Goal: Task Accomplishment & Management: Complete application form

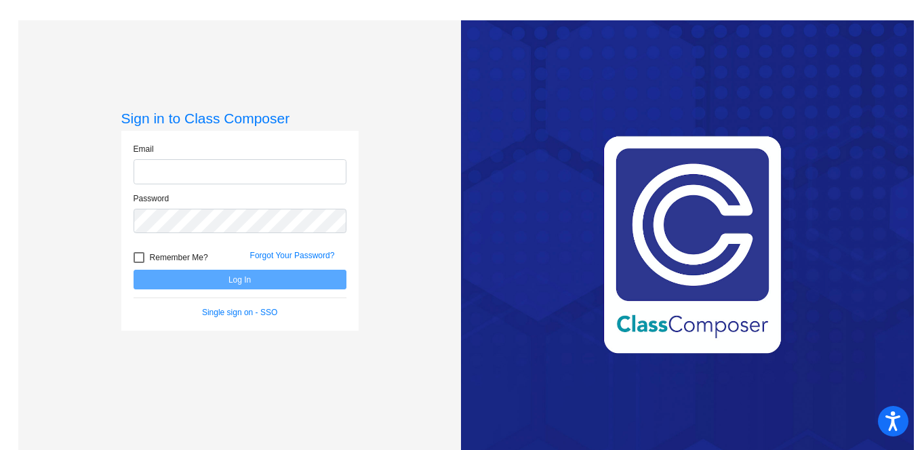
type input "[EMAIL_ADDRESS][DOMAIN_NAME]"
click at [273, 285] on button "Log In" at bounding box center [240, 280] width 213 height 20
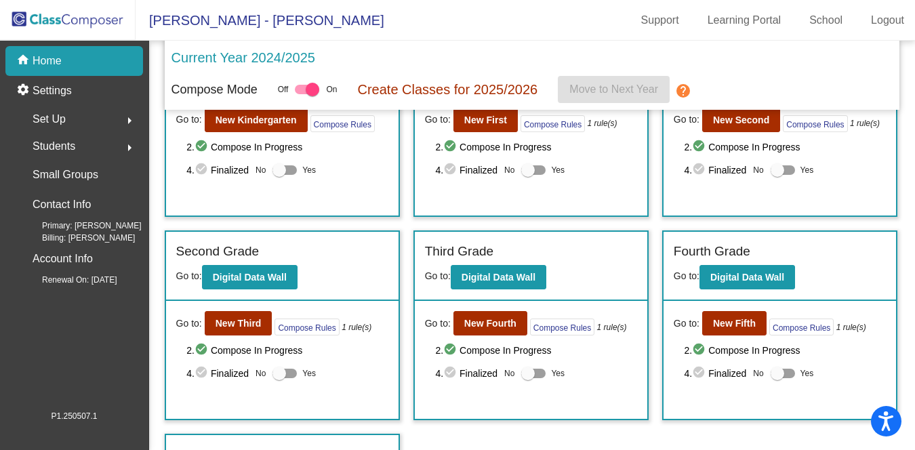
scroll to position [148, 0]
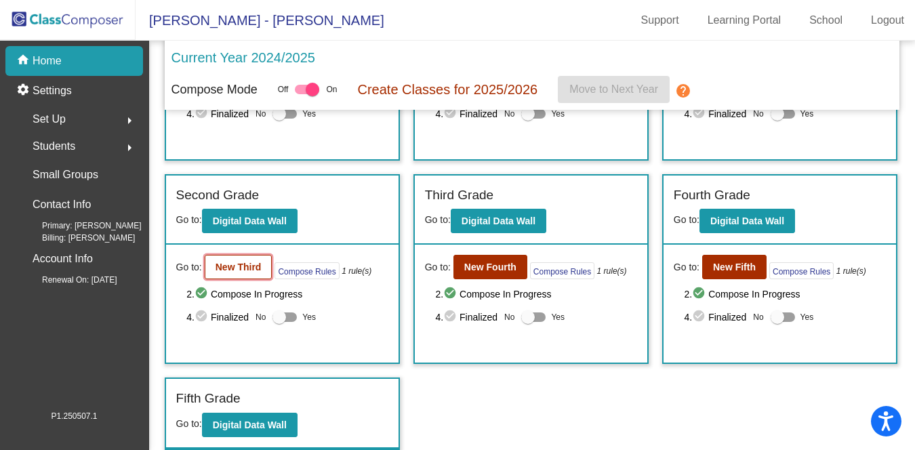
click at [236, 278] on button "New Third" at bounding box center [239, 267] width 68 height 24
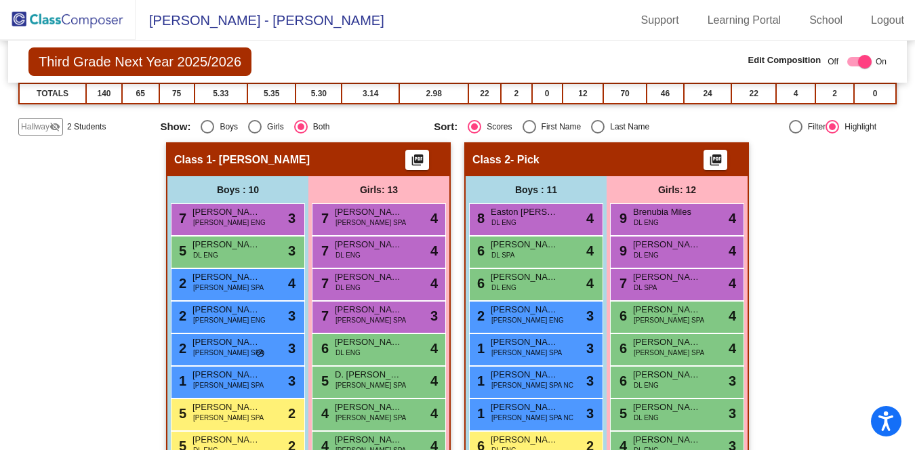
scroll to position [259, 0]
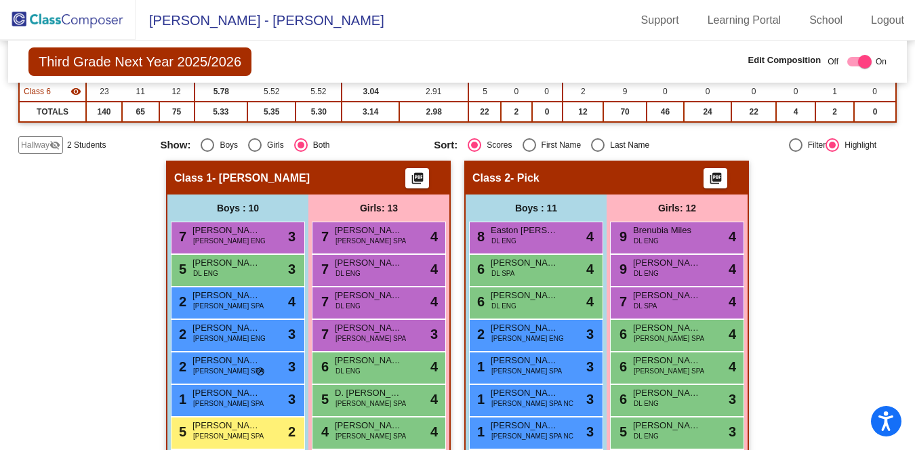
click at [43, 143] on span "Hallway" at bounding box center [35, 145] width 28 height 12
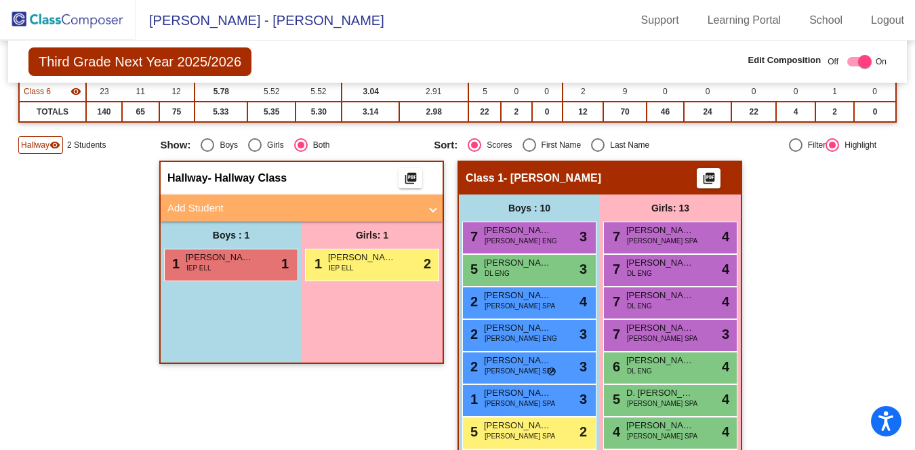
click at [197, 206] on mat-panel-title "Add Student" at bounding box center [293, 209] width 252 height 16
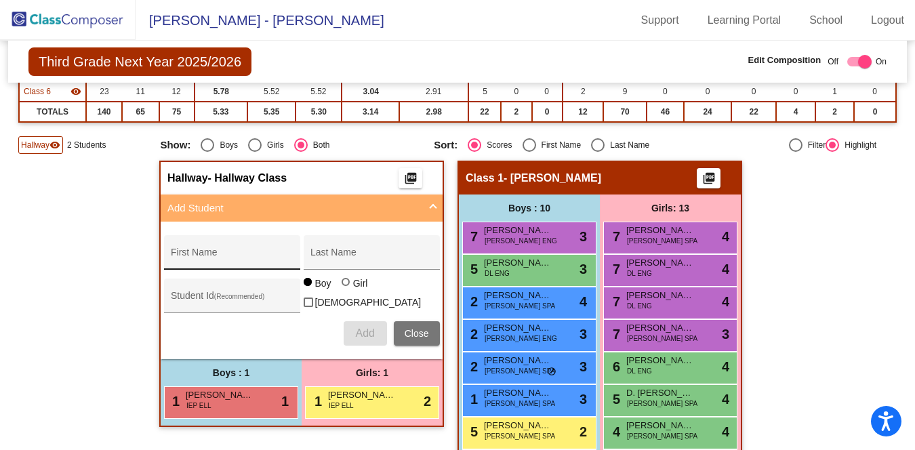
click at [198, 253] on input "First Name" at bounding box center [232, 257] width 122 height 11
type input "[PERSON_NAME]"
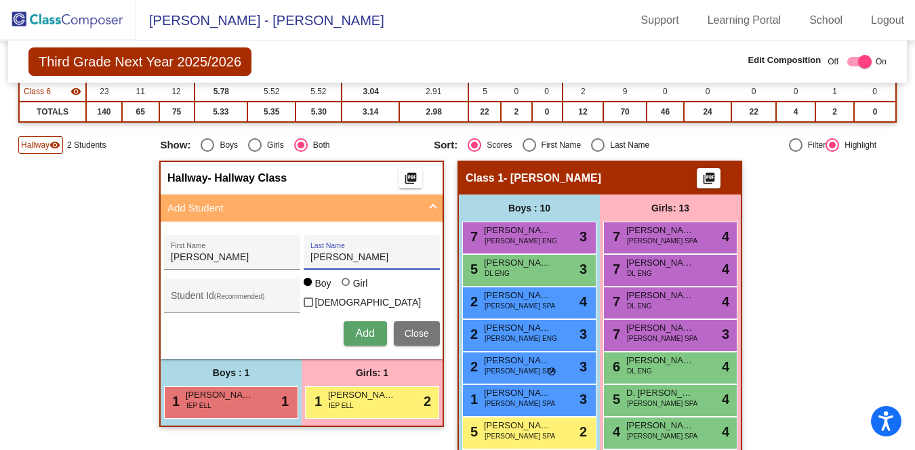
type input "[PERSON_NAME]"
click at [358, 334] on span "Add" at bounding box center [364, 333] width 19 height 12
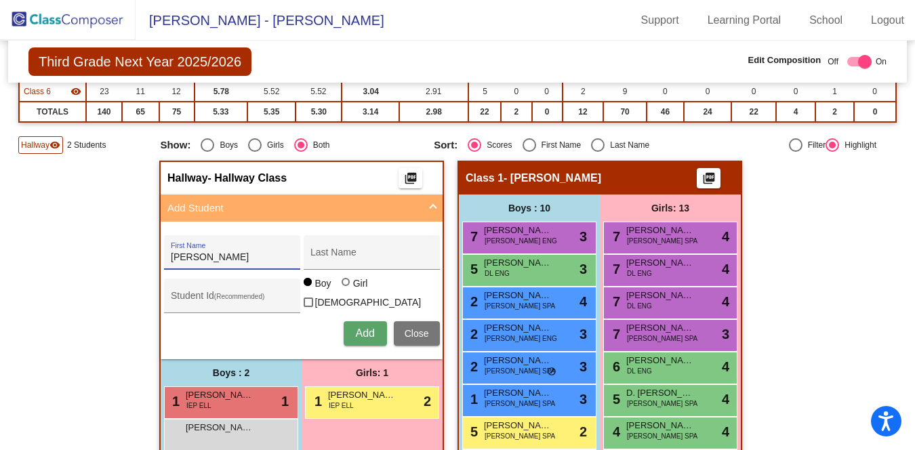
type input "[PERSON_NAME]"
type input "Gravez"
click at [342, 286] on div at bounding box center [346, 282] width 8 height 8
click at [346, 289] on input "Girl" at bounding box center [346, 289] width 1 height 1
radio input "true"
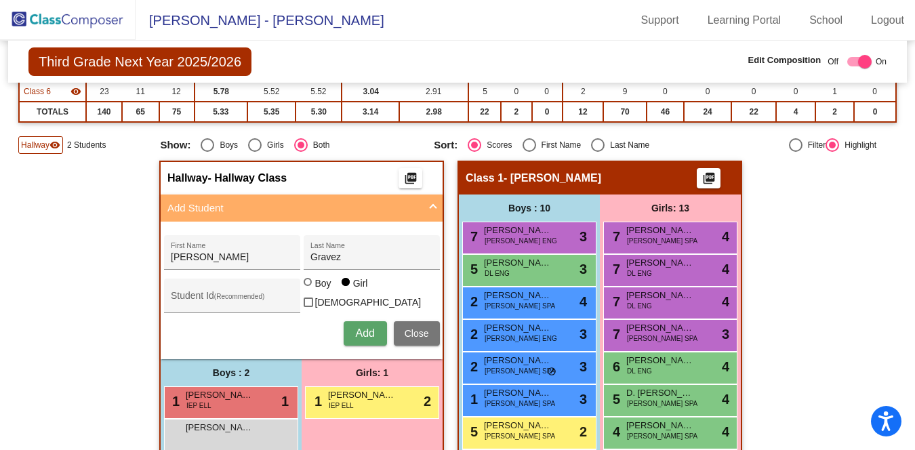
click at [363, 327] on span "Add" at bounding box center [364, 333] width 19 height 12
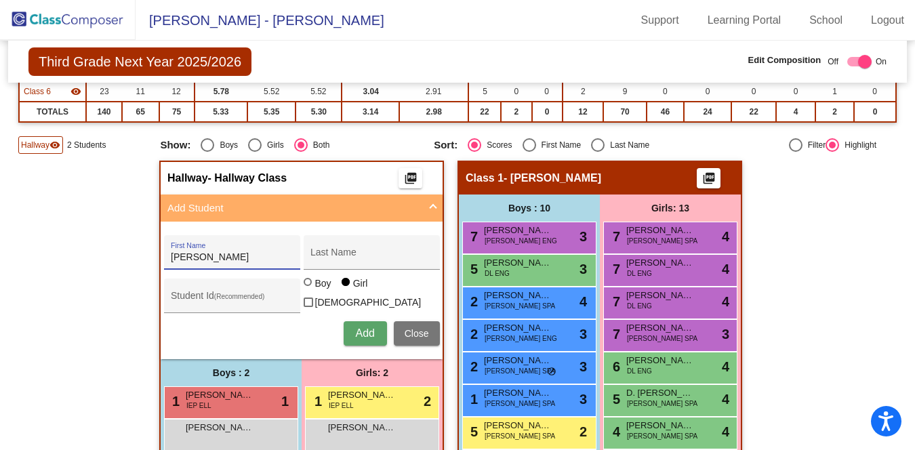
type input "[PERSON_NAME]"
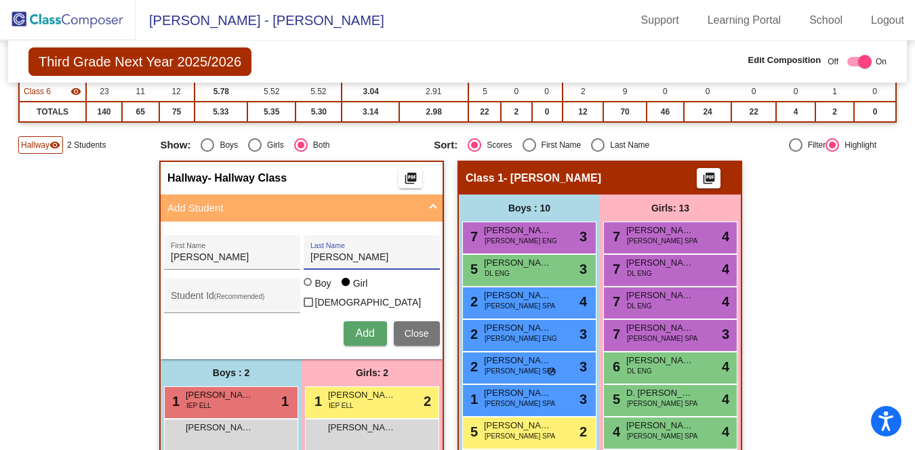
type input "[PERSON_NAME]"
click at [304, 286] on div at bounding box center [308, 282] width 8 height 8
click at [308, 289] on input "Boy" at bounding box center [308, 289] width 1 height 1
radio input "true"
click at [364, 328] on span "Add" at bounding box center [364, 333] width 19 height 12
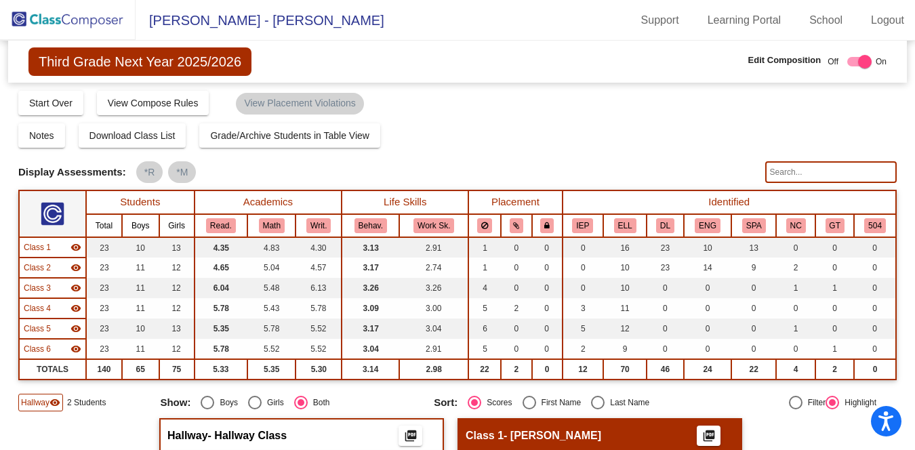
scroll to position [0, 0]
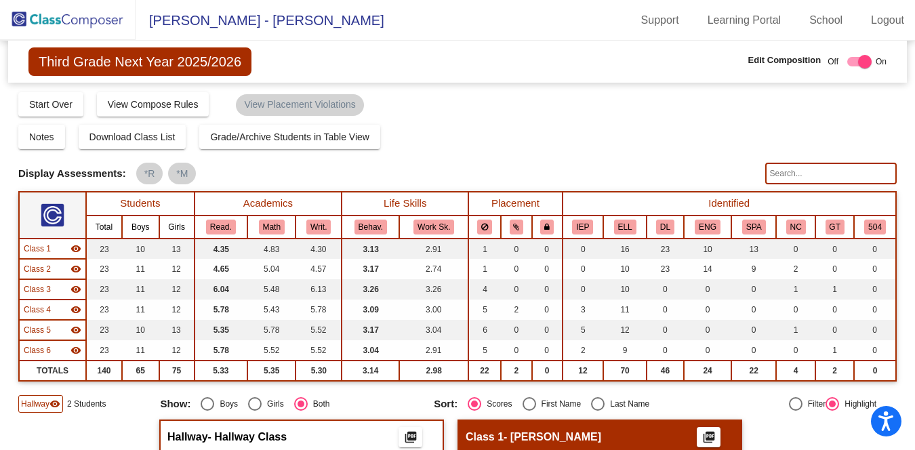
click at [82, 18] on img at bounding box center [68, 20] width 136 height 40
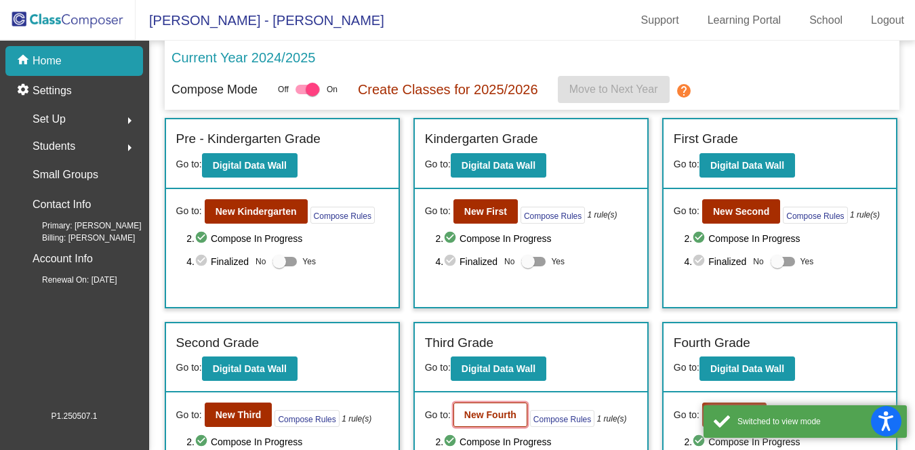
click at [491, 411] on b "New Fourth" at bounding box center [490, 414] width 52 height 11
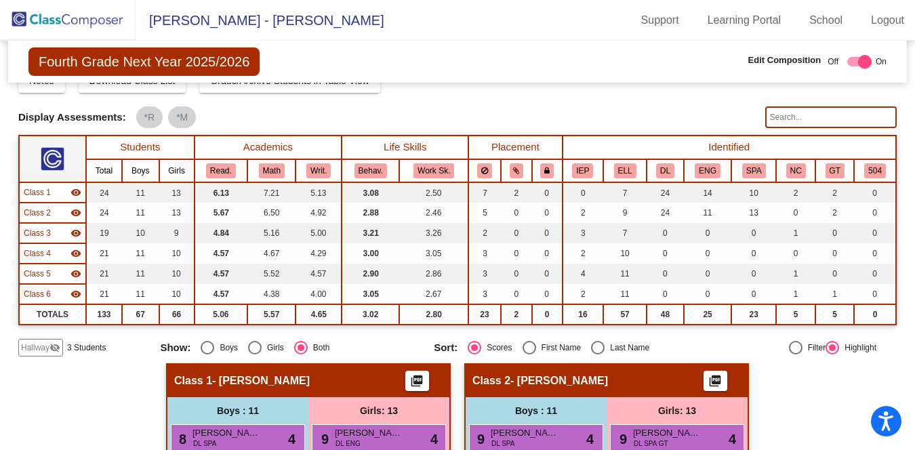
scroll to position [60, 0]
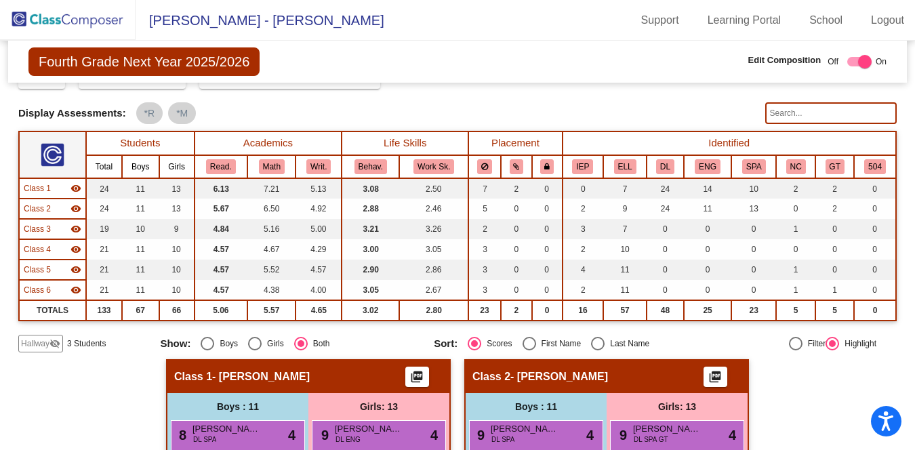
click at [44, 341] on span "Hallway" at bounding box center [35, 344] width 28 height 12
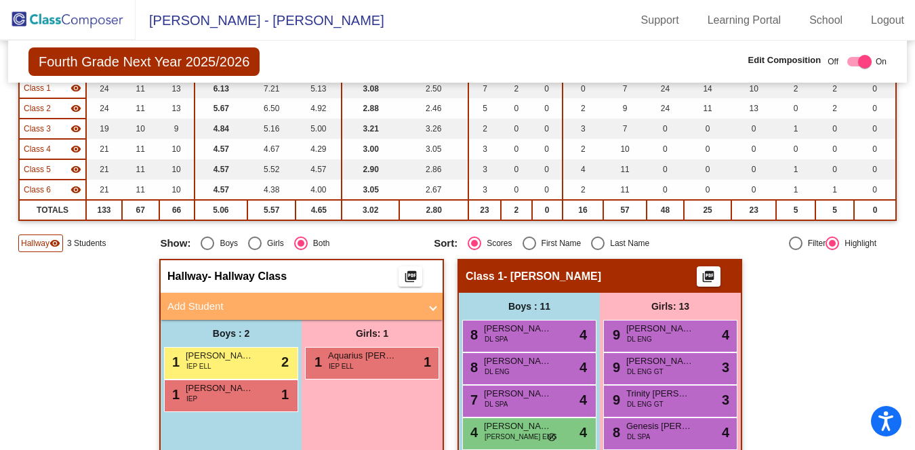
scroll to position [172, 0]
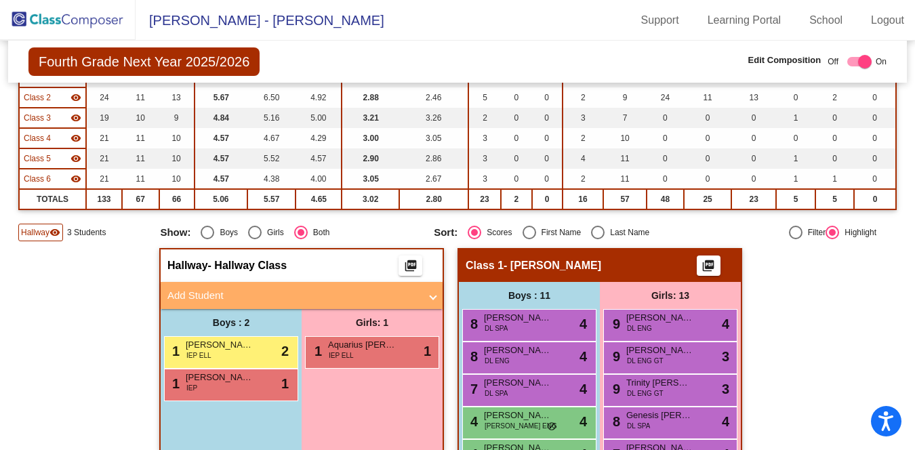
click at [195, 295] on mat-panel-title "Add Student" at bounding box center [293, 296] width 252 height 16
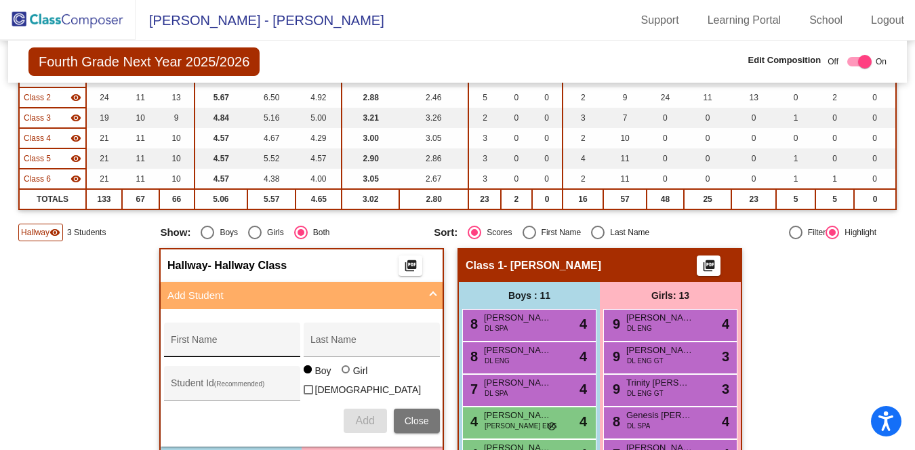
click at [197, 334] on div "First Name" at bounding box center [232, 344] width 122 height 28
type input "[PERSON_NAME]"
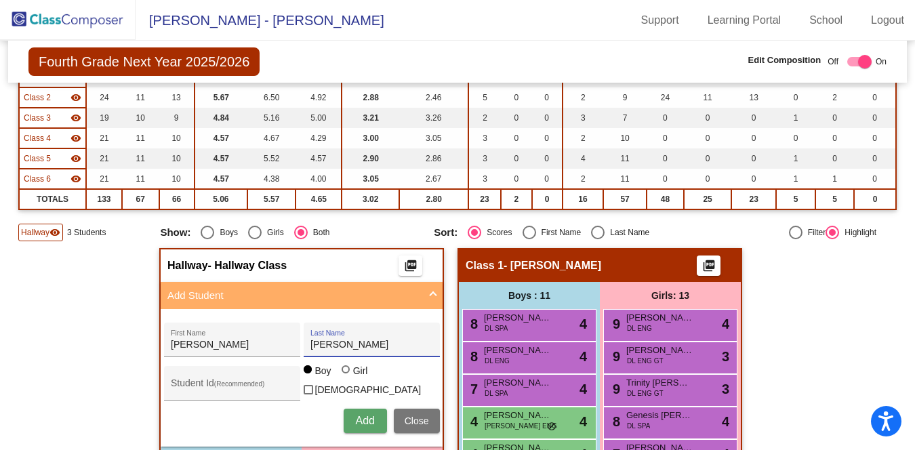
type input "[PERSON_NAME]"
click at [342, 374] on div at bounding box center [346, 369] width 8 height 8
click at [346, 377] on input "Girl" at bounding box center [346, 376] width 1 height 1
radio input "true"
click at [365, 416] on span "Add" at bounding box center [364, 421] width 19 height 12
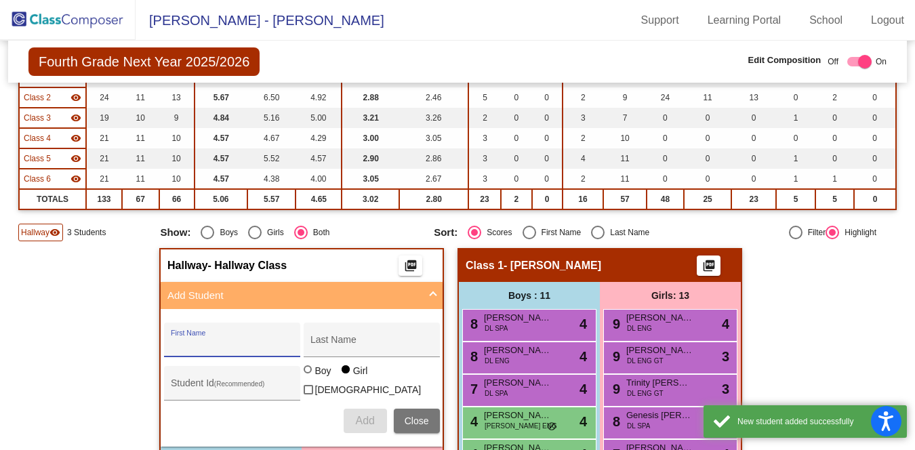
click at [241, 346] on input "First Name" at bounding box center [232, 345] width 122 height 11
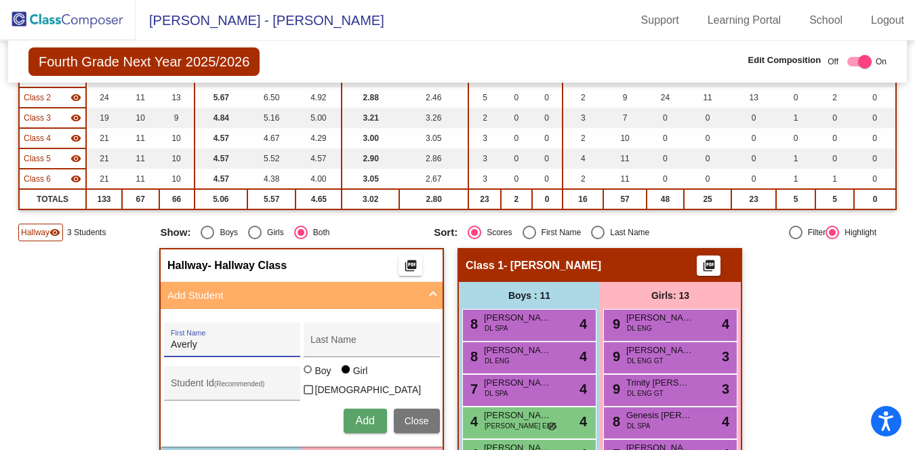
type input "Averly"
type input "[PERSON_NAME]"
click at [351, 410] on button "Add" at bounding box center [365, 421] width 43 height 24
type input "[PERSON_NAME]"
type input "Fufa"
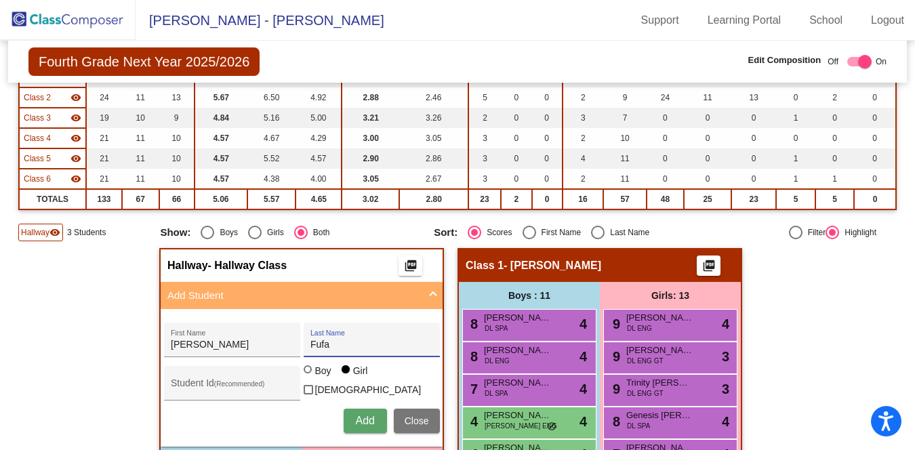
click at [308, 376] on div at bounding box center [309, 370] width 11 height 11
click at [308, 377] on input "Boy" at bounding box center [308, 376] width 1 height 1
radio input "true"
click at [361, 417] on span "Add" at bounding box center [364, 421] width 19 height 12
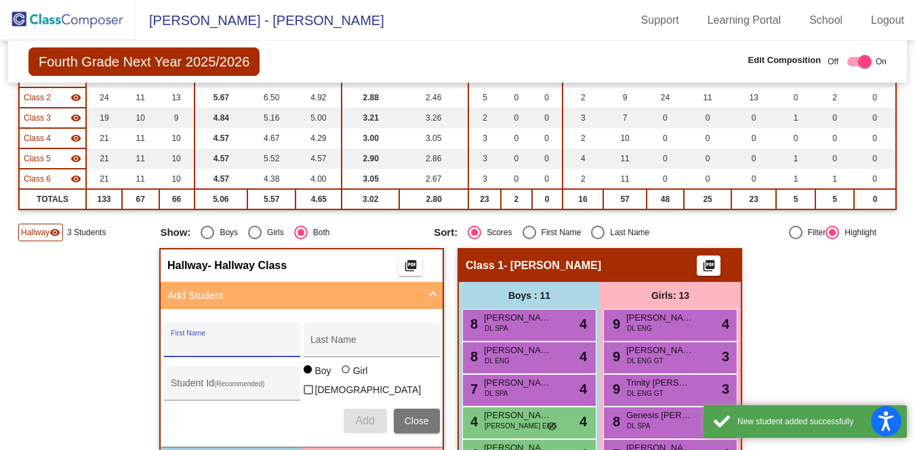
click at [256, 350] on input "First Name" at bounding box center [232, 345] width 122 height 11
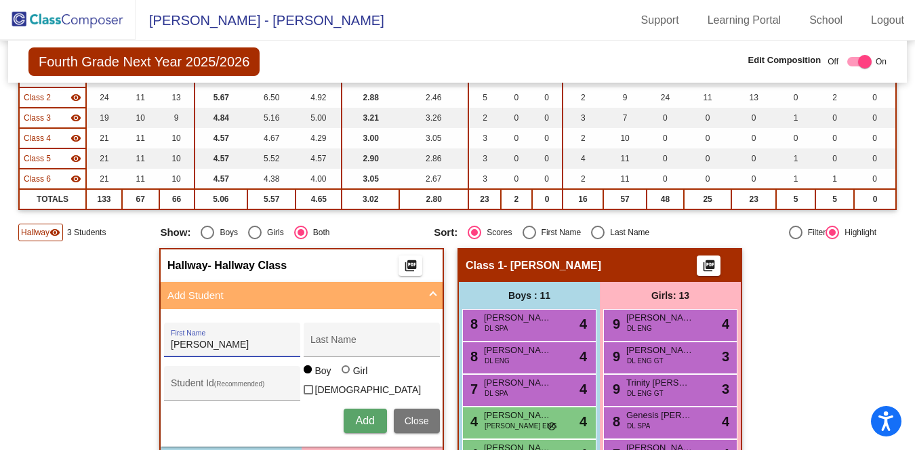
type input "[PERSON_NAME]"
type input "Bilstein"
click at [359, 420] on span "Add" at bounding box center [364, 421] width 19 height 12
type input "[PERSON_NAME]"
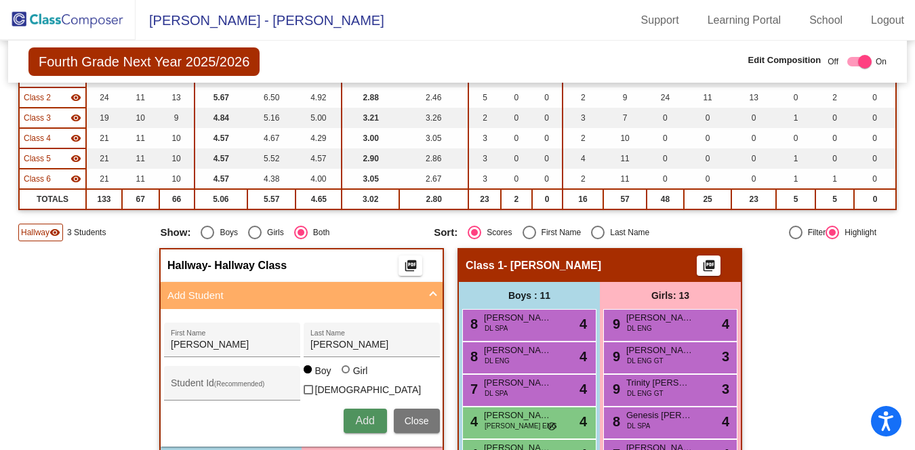
click at [372, 409] on button "Add" at bounding box center [365, 421] width 43 height 24
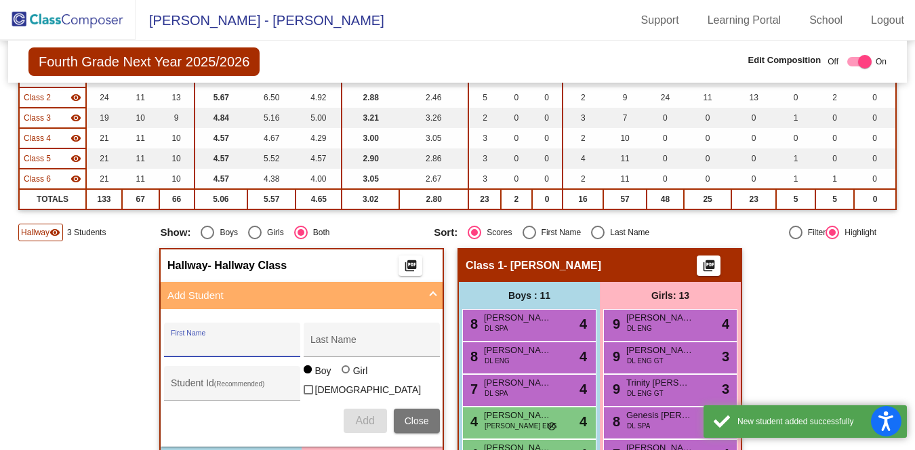
click at [89, 20] on img at bounding box center [68, 20] width 136 height 40
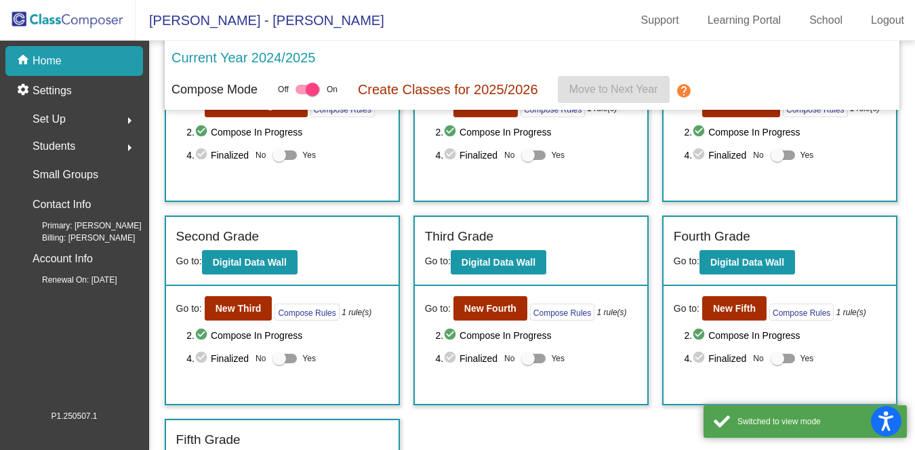
scroll to position [127, 0]
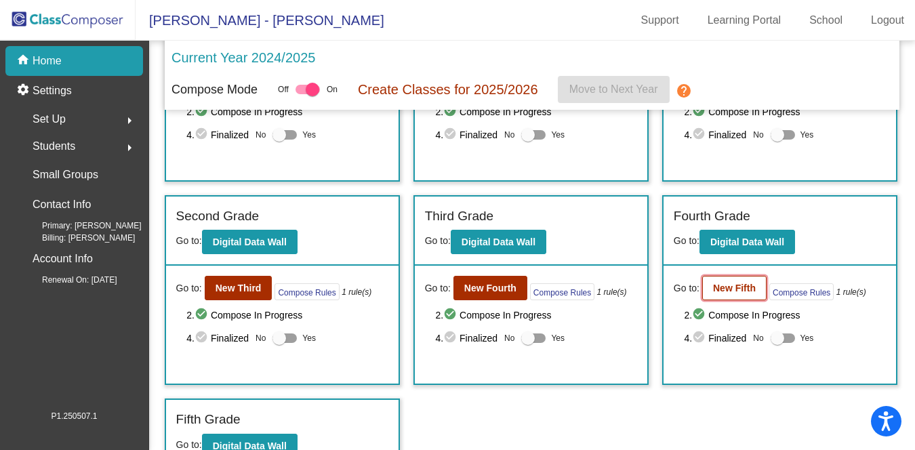
click at [722, 283] on b "New Fifth" at bounding box center [734, 288] width 43 height 11
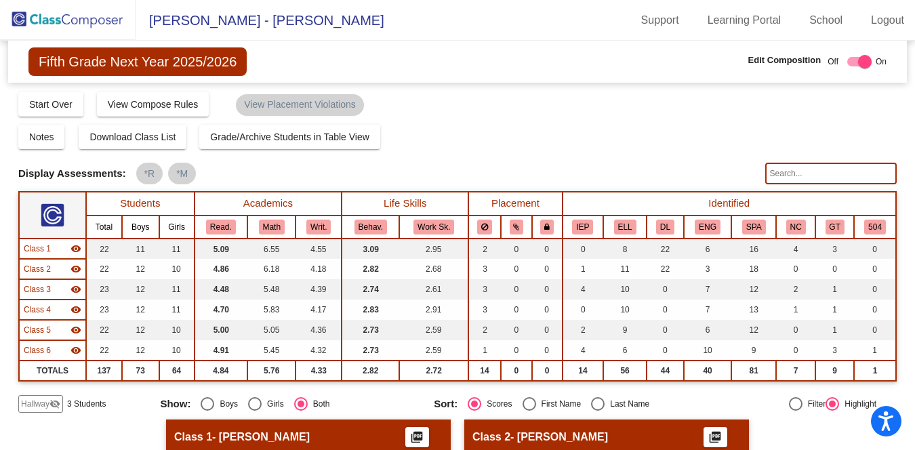
click at [52, 403] on mat-icon "visibility_off" at bounding box center [54, 404] width 11 height 11
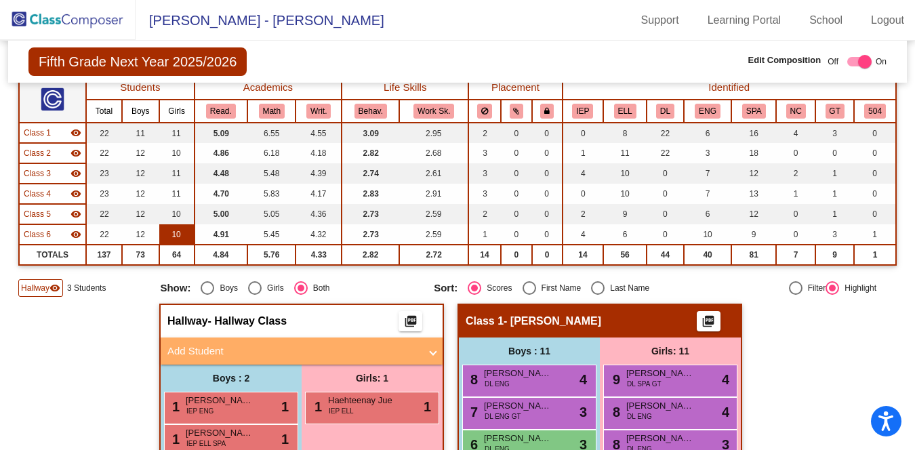
scroll to position [161, 0]
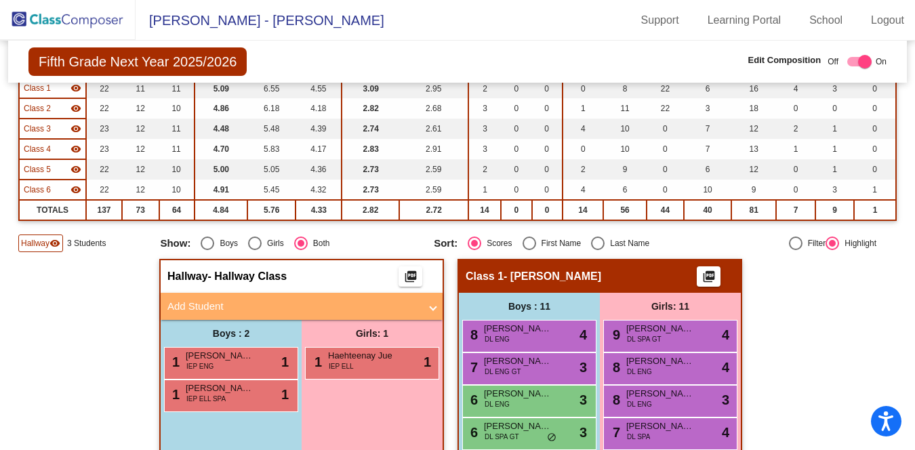
click at [369, 304] on mat-panel-title "Add Student" at bounding box center [293, 307] width 252 height 16
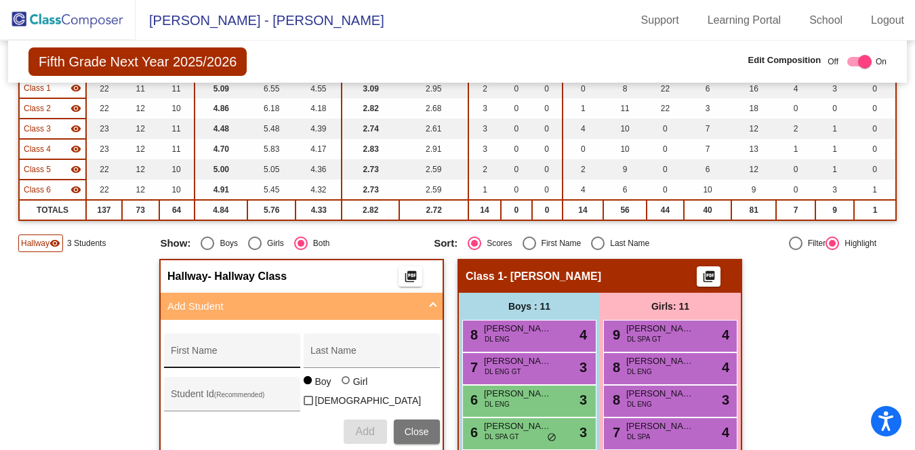
click at [204, 355] on input "First Name" at bounding box center [232, 355] width 122 height 11
type input "Violet"
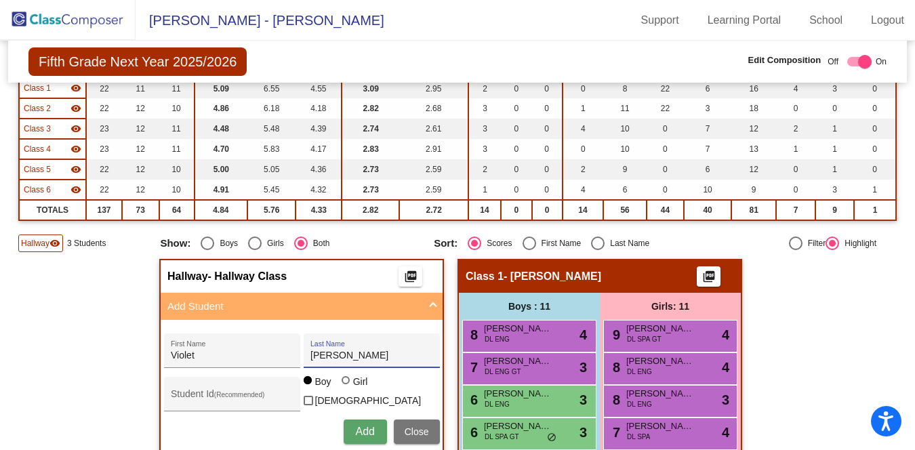
type input "[PERSON_NAME]"
click at [342, 384] on div at bounding box center [346, 380] width 8 height 8
click at [346, 388] on input "Girl" at bounding box center [346, 387] width 1 height 1
radio input "true"
click at [363, 428] on span "Add" at bounding box center [364, 432] width 19 height 12
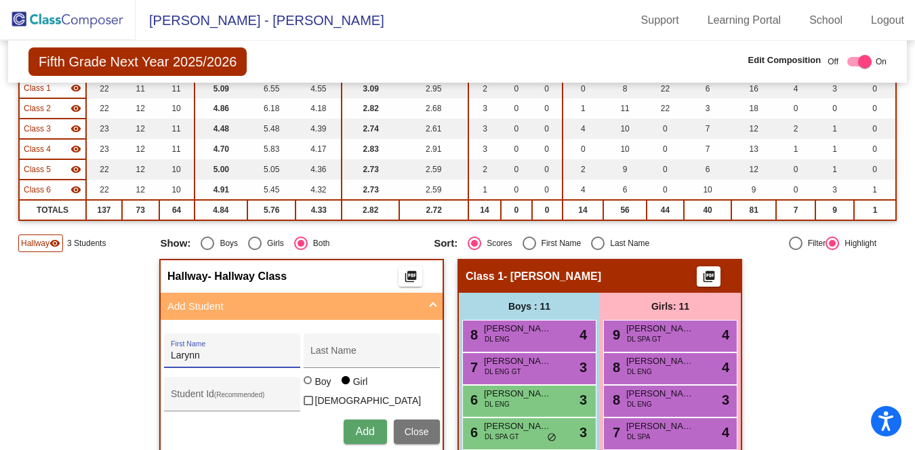
type input "Larynn"
type input "[PERSON_NAME]"
click at [364, 430] on span "Add" at bounding box center [364, 432] width 19 height 12
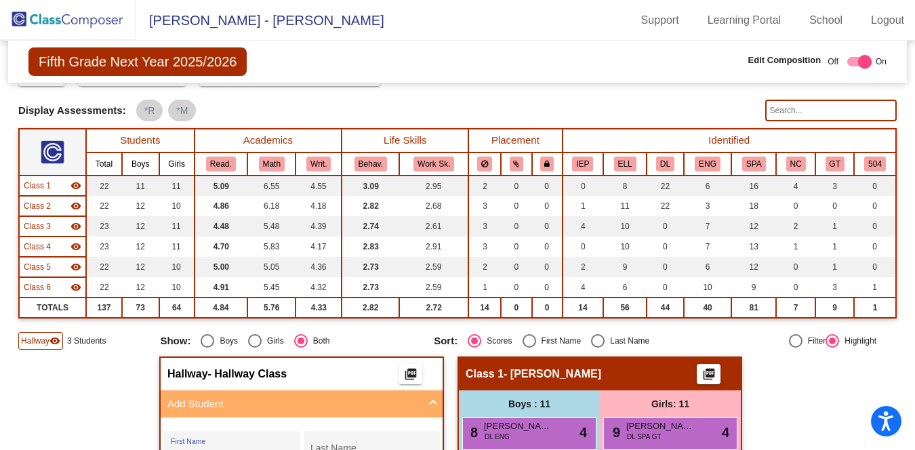
scroll to position [0, 0]
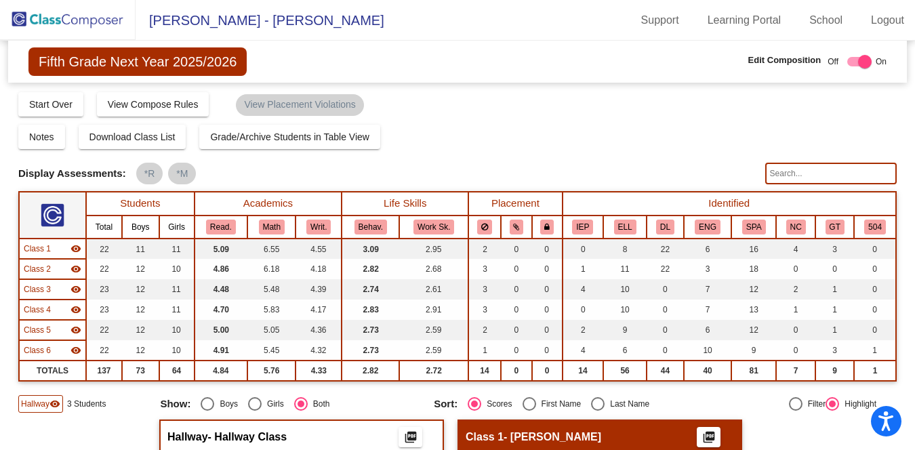
click at [104, 14] on img at bounding box center [68, 20] width 136 height 40
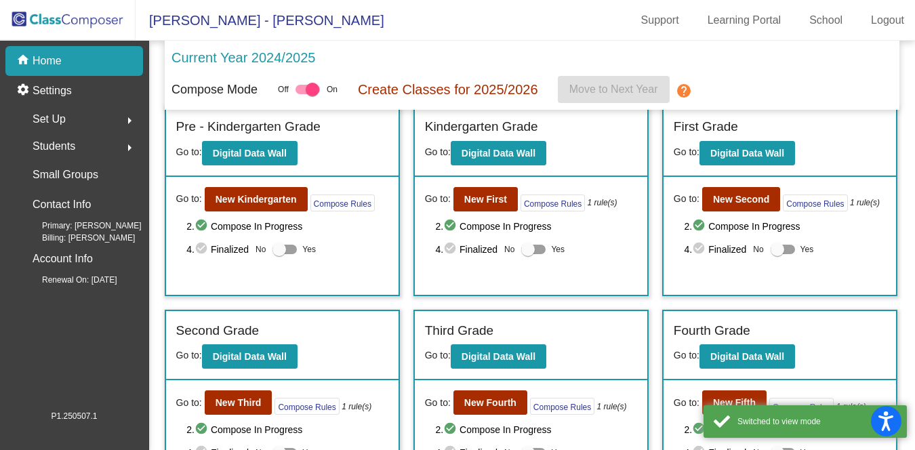
scroll to position [18, 0]
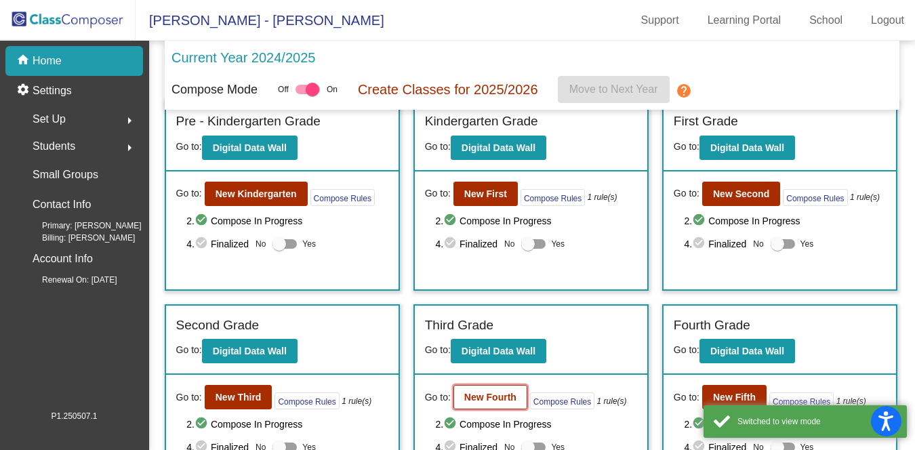
click at [492, 401] on b "New Fourth" at bounding box center [490, 397] width 52 height 11
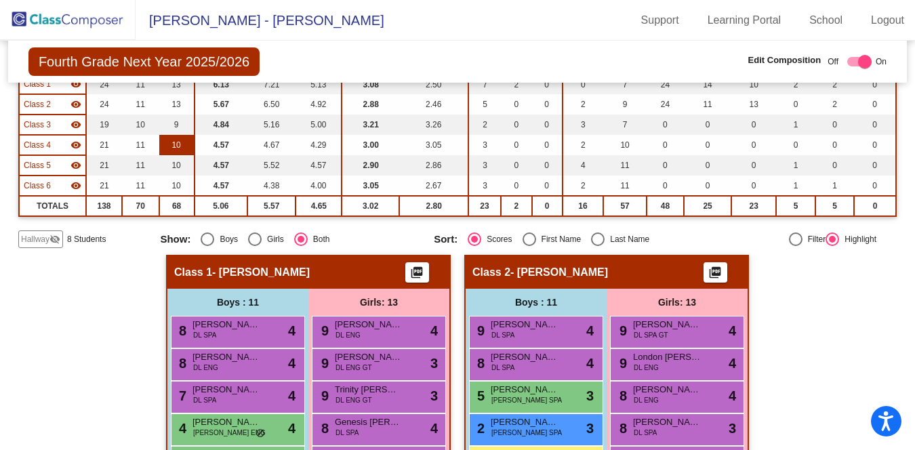
scroll to position [195, 0]
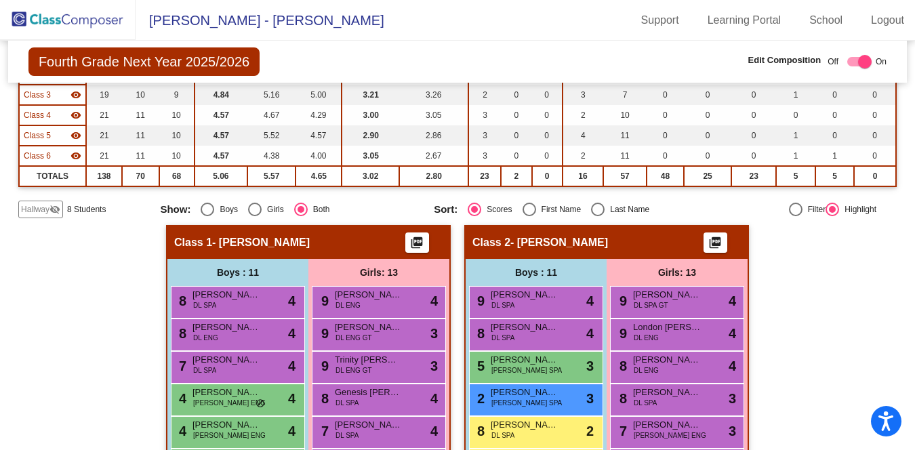
click at [49, 212] on mat-icon "visibility_off" at bounding box center [54, 209] width 11 height 11
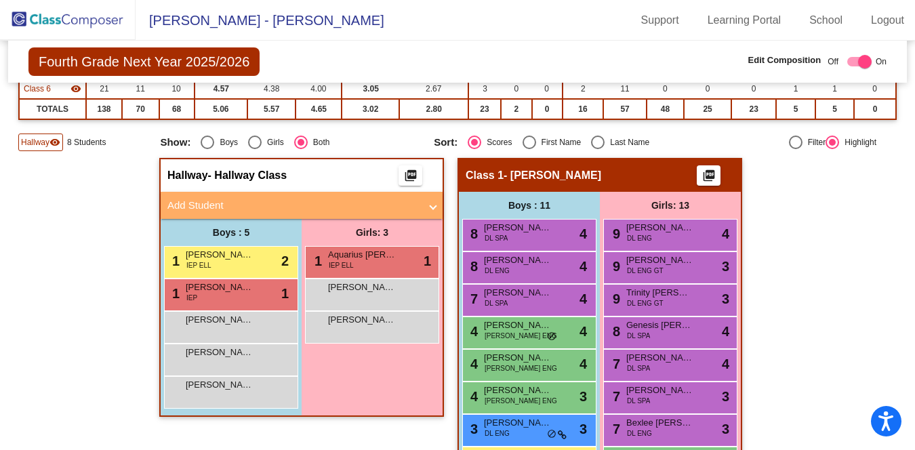
scroll to position [308, 0]
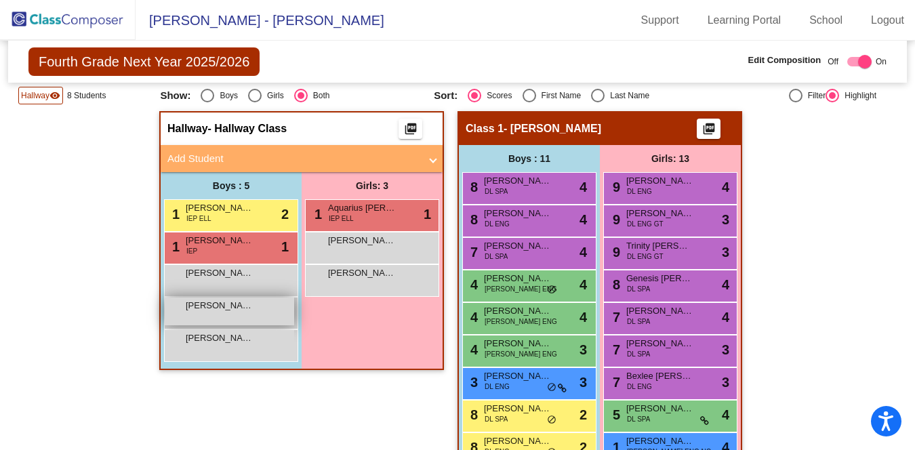
click at [201, 313] on div "[PERSON_NAME] lock do_not_disturb_alt" at bounding box center [229, 312] width 129 height 28
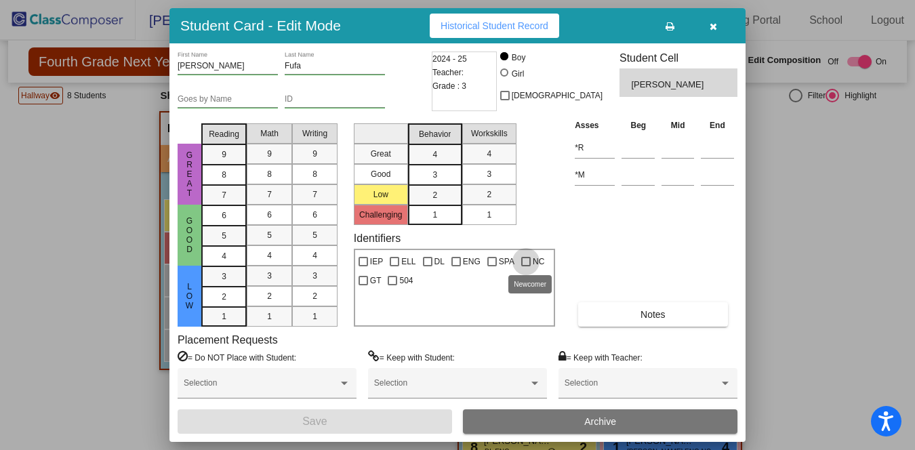
click at [522, 260] on div at bounding box center [525, 261] width 9 height 9
click at [525, 266] on input "NC" at bounding box center [525, 266] width 1 height 1
checkbox input "true"
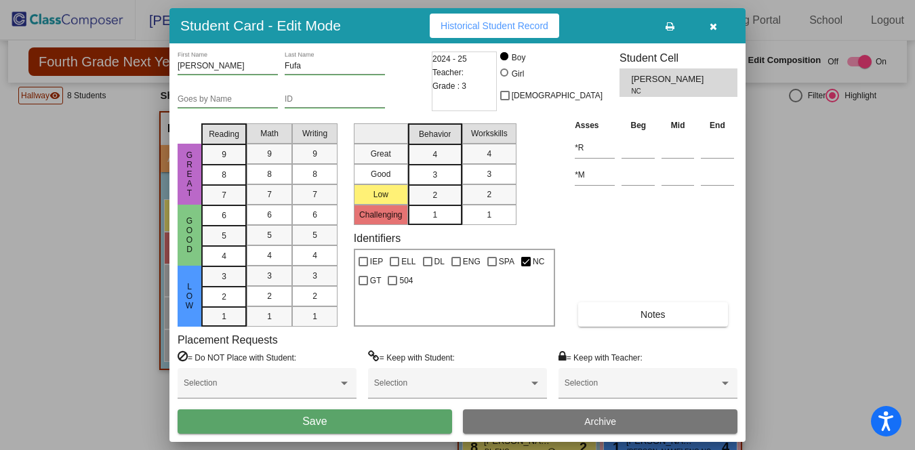
click at [408, 418] on button "Save" at bounding box center [315, 421] width 275 height 24
